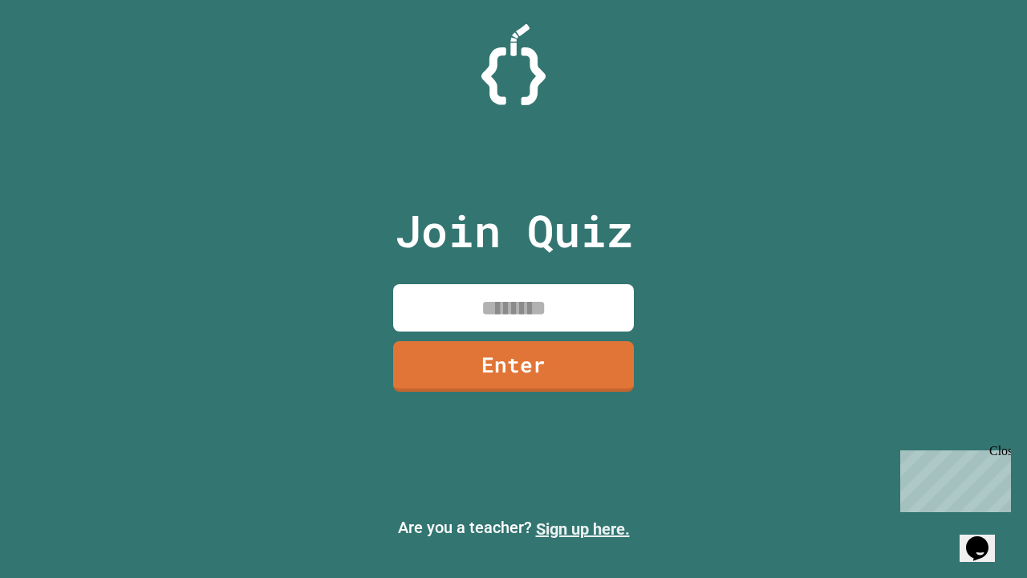
click at [583, 529] on link "Sign up here." at bounding box center [583, 528] width 94 height 19
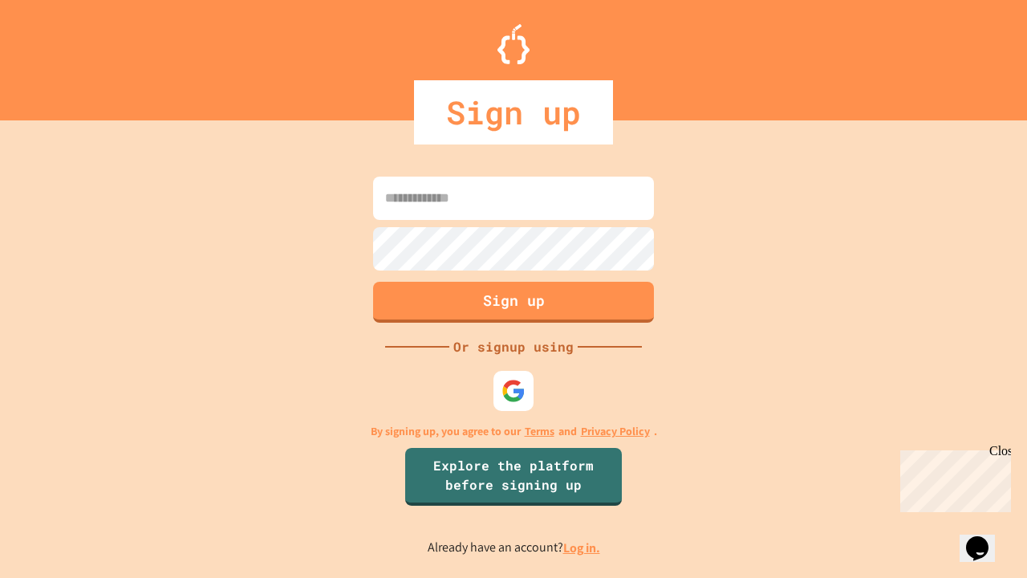
click at [583, 547] on link "Log in." at bounding box center [581, 547] width 37 height 17
